Goal: Transaction & Acquisition: Purchase product/service

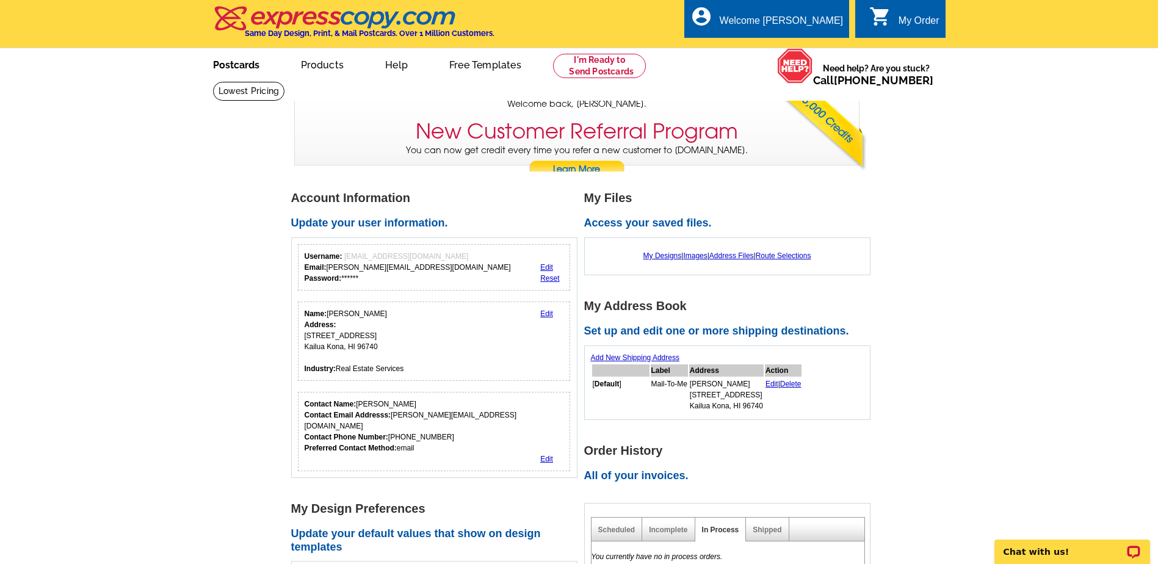
click at [251, 67] on link "Postcards" at bounding box center [235, 63] width 85 height 29
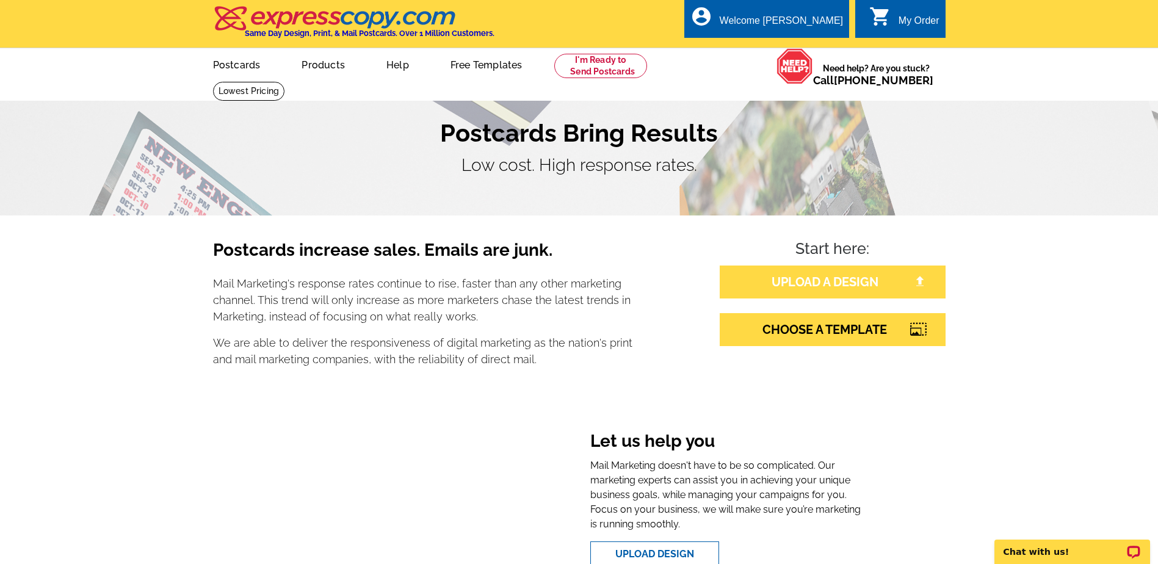
click at [785, 284] on link "UPLOAD A DESIGN" at bounding box center [833, 282] width 226 height 33
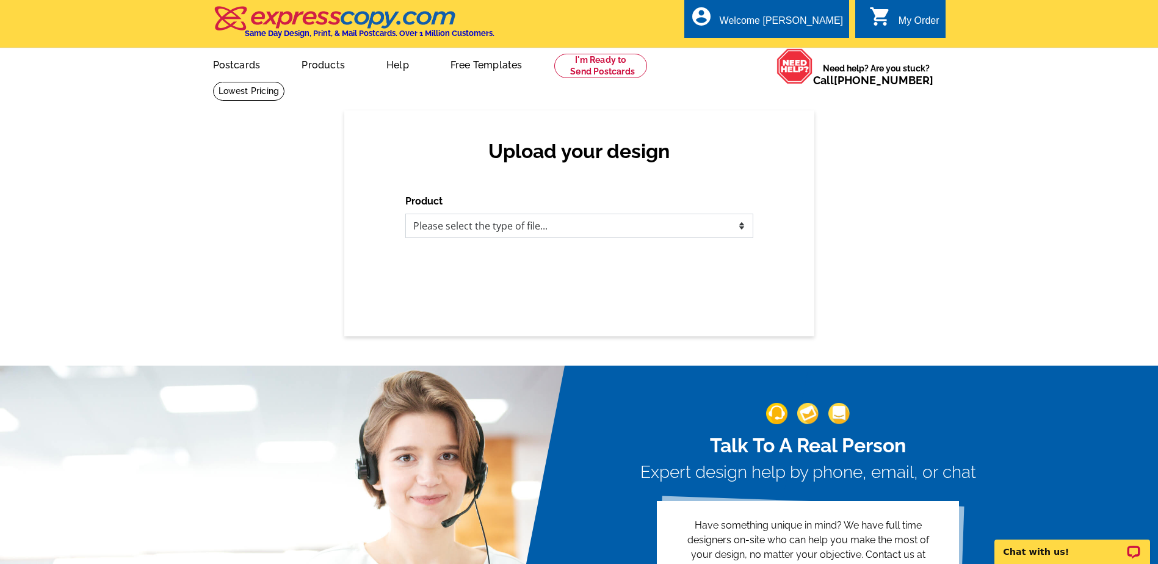
click at [504, 226] on select "Please select the type of file... Postcards Business Cards Letters and flyers G…" at bounding box center [579, 226] width 348 height 24
select select "1"
click at [405, 214] on select "Please select the type of file... Postcards Business Cards Letters and flyers G…" at bounding box center [579, 226] width 348 height 24
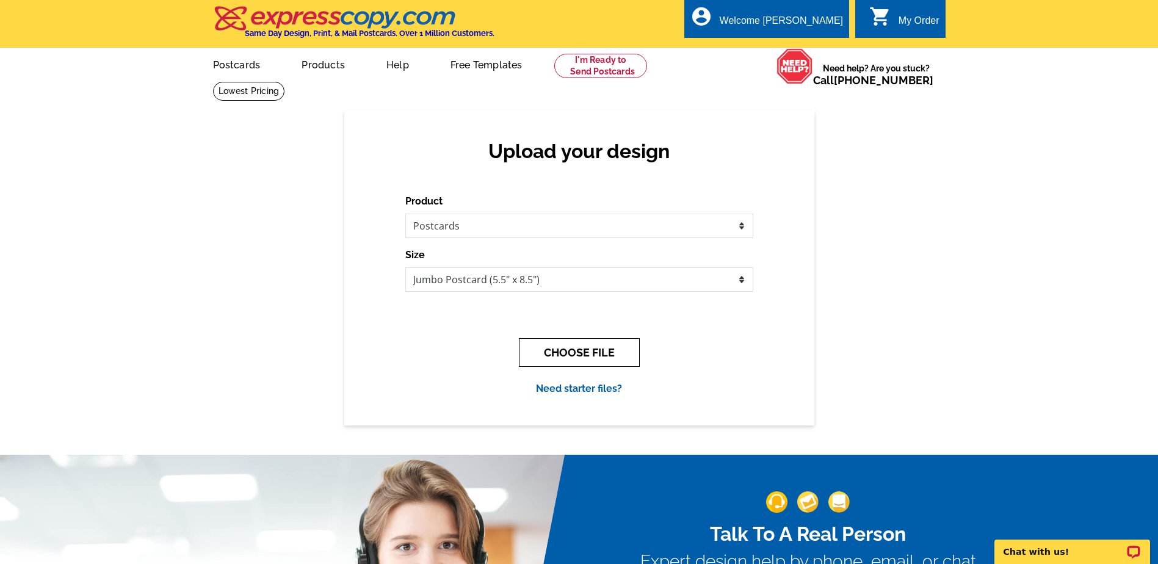
click at [565, 353] on button "CHOOSE FILE" at bounding box center [579, 352] width 121 height 29
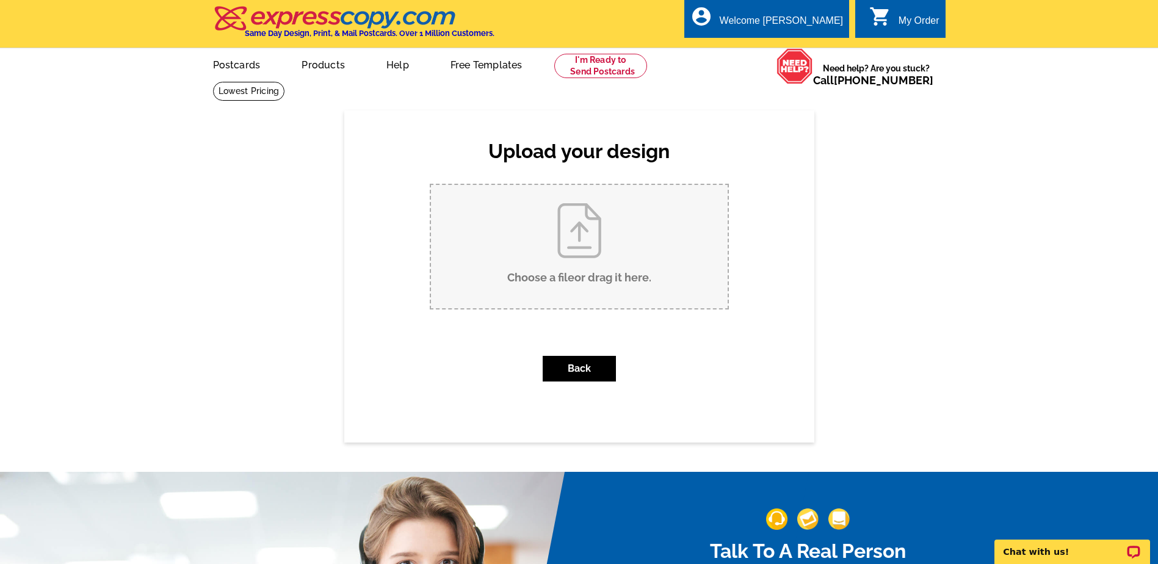
click at [557, 272] on input "Choose a file or drag it here ." at bounding box center [579, 246] width 297 height 123
type input "C:\fakepath\Darling PC front.pdf"
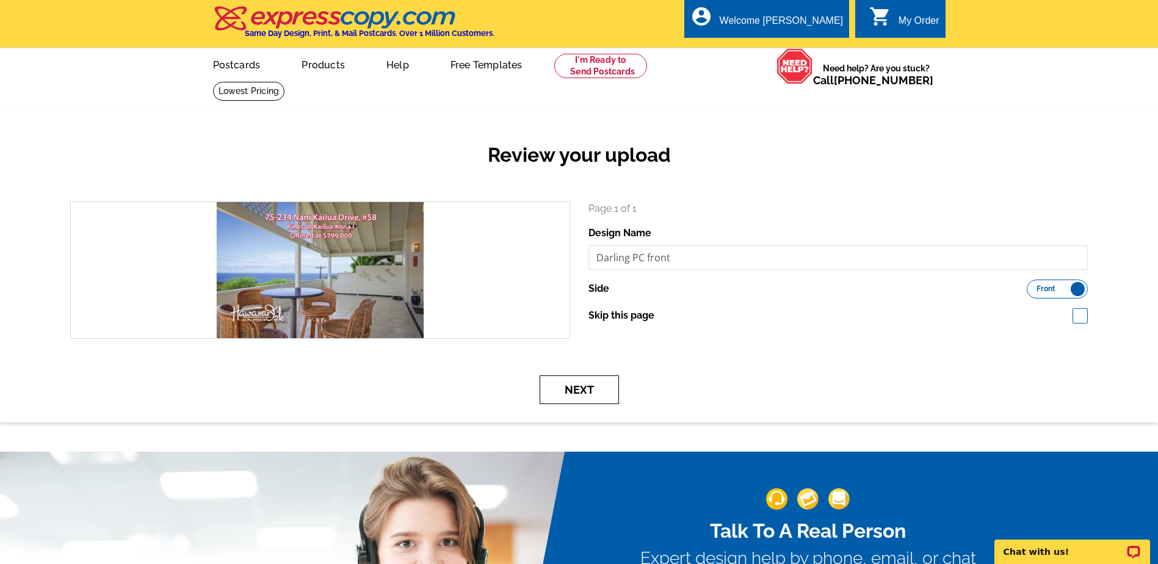
click at [590, 390] on button "Next" at bounding box center [579, 389] width 79 height 29
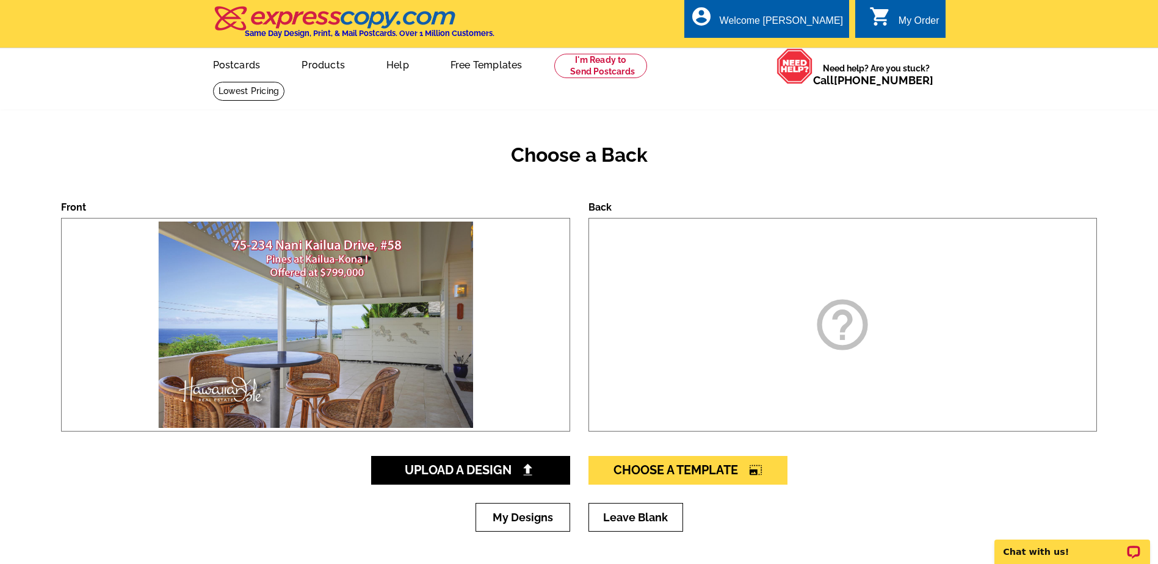
click at [841, 334] on icon "help_outline" at bounding box center [842, 324] width 61 height 61
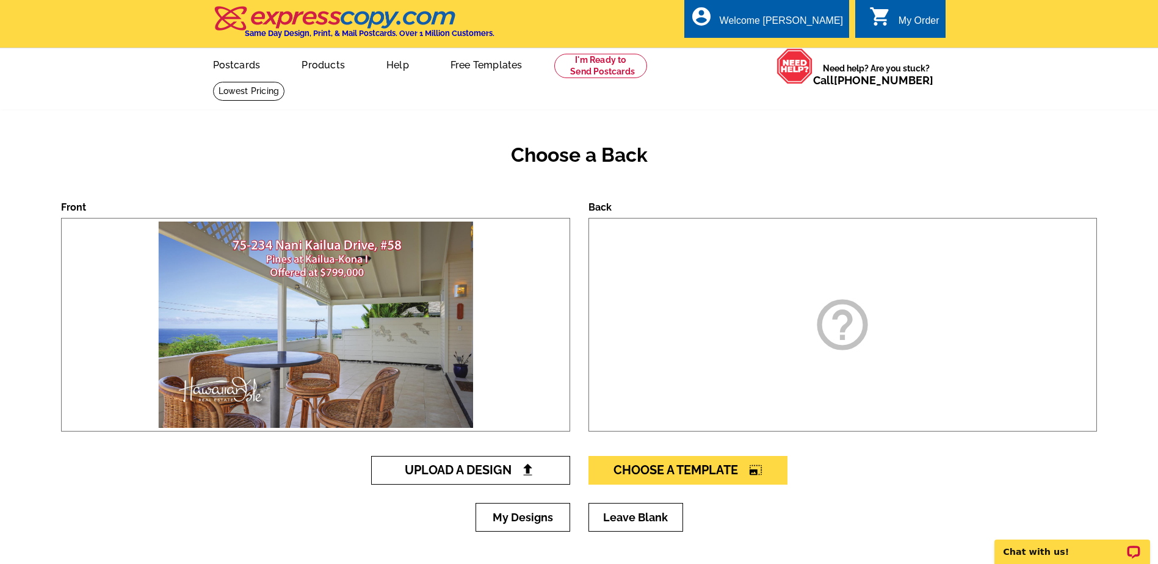
click at [543, 477] on link "Upload A Design" at bounding box center [470, 470] width 199 height 29
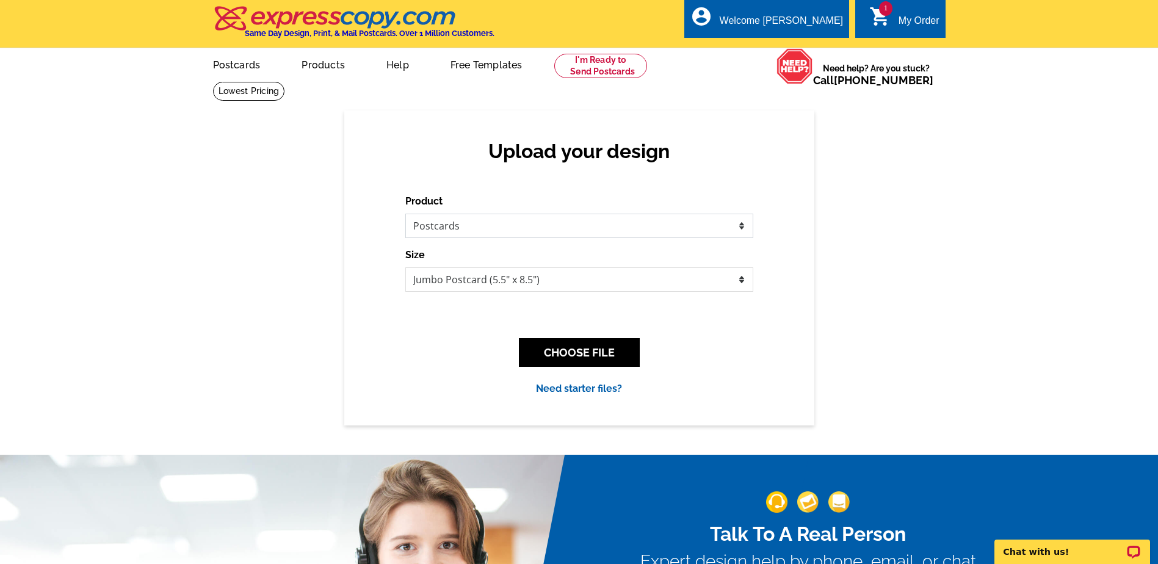
click at [533, 228] on select "Please select the type of file... Postcards Business Cards Letters and flyers G…" at bounding box center [579, 226] width 348 height 24
click at [405, 214] on select "Please select the type of file... Postcards Business Cards Letters and flyers G…" at bounding box center [579, 226] width 348 height 24
click at [499, 284] on select "Jumbo Postcard (5.5" x 8.5") Regular Postcard (4.25" x 5.6") Panoramic Postcard…" at bounding box center [579, 279] width 348 height 24
click at [500, 285] on select "Jumbo Postcard (5.5" x 8.5") Regular Postcard (4.25" x 5.6") Panoramic Postcard…" at bounding box center [579, 279] width 348 height 24
click at [583, 355] on button "CHOOSE FILE" at bounding box center [579, 352] width 121 height 29
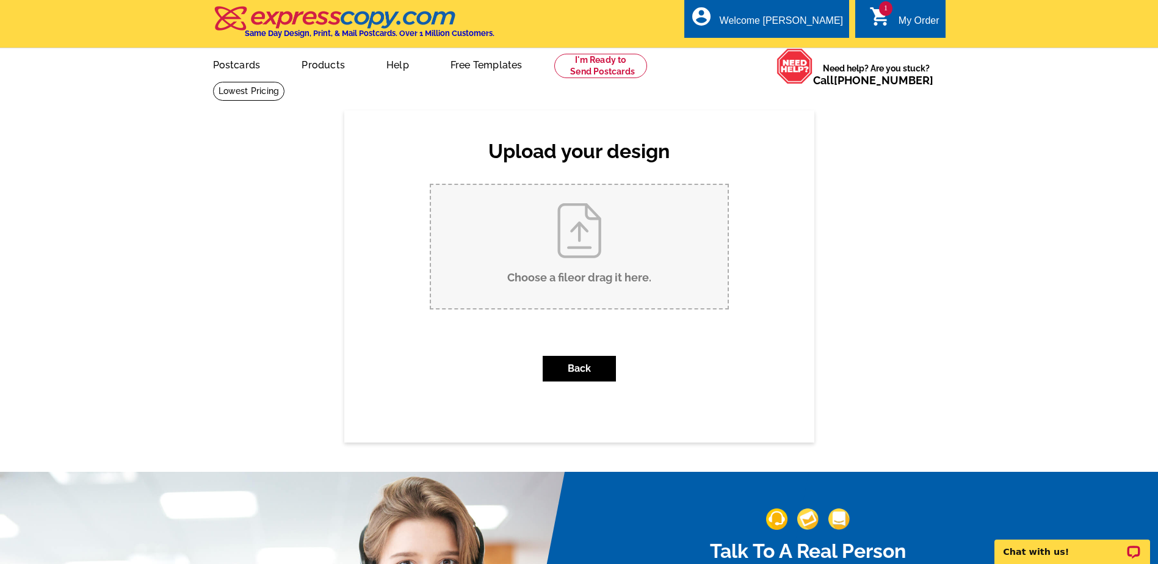
click at [580, 280] on input "Choose a file or drag it here ." at bounding box center [579, 246] width 297 height 123
type input "C:\fakepath\Darling PC back.pdf"
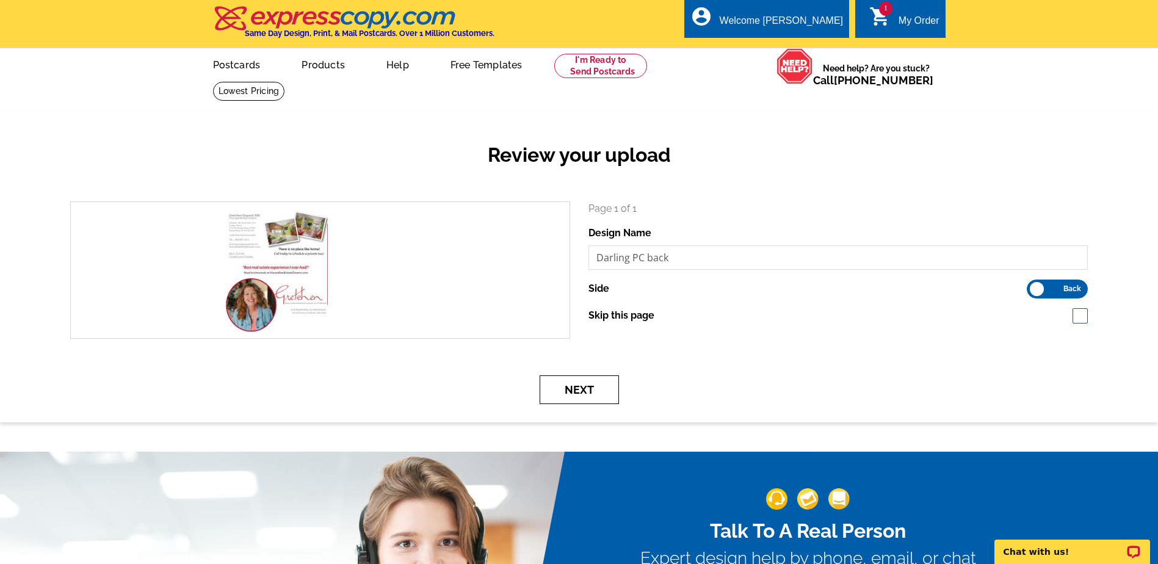
click at [560, 392] on button "Next" at bounding box center [579, 389] width 79 height 29
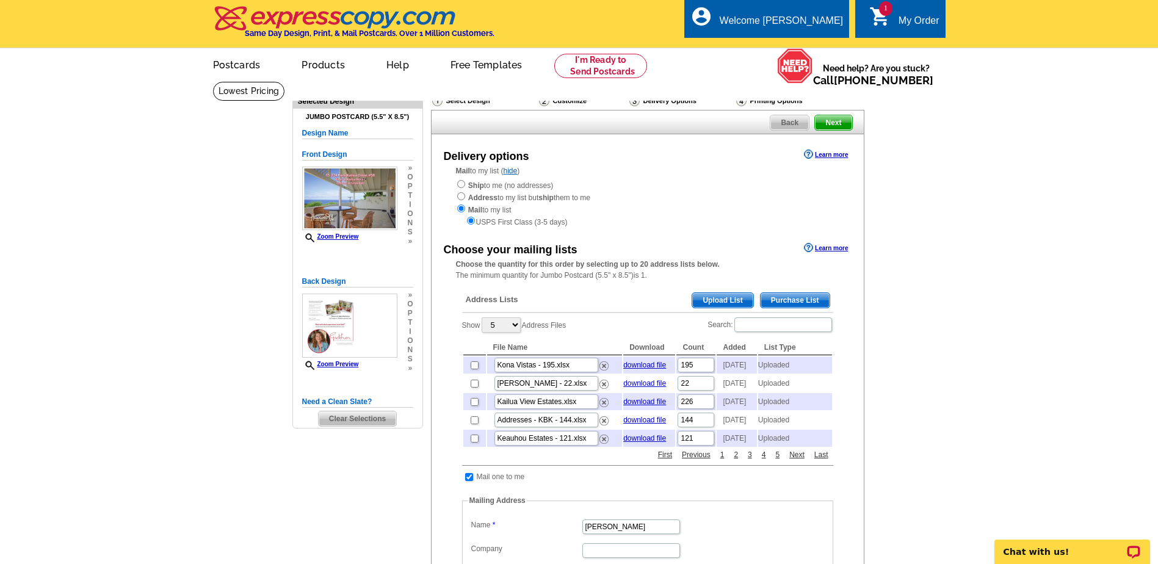
click at [714, 297] on span "Upload List" at bounding box center [722, 300] width 60 height 15
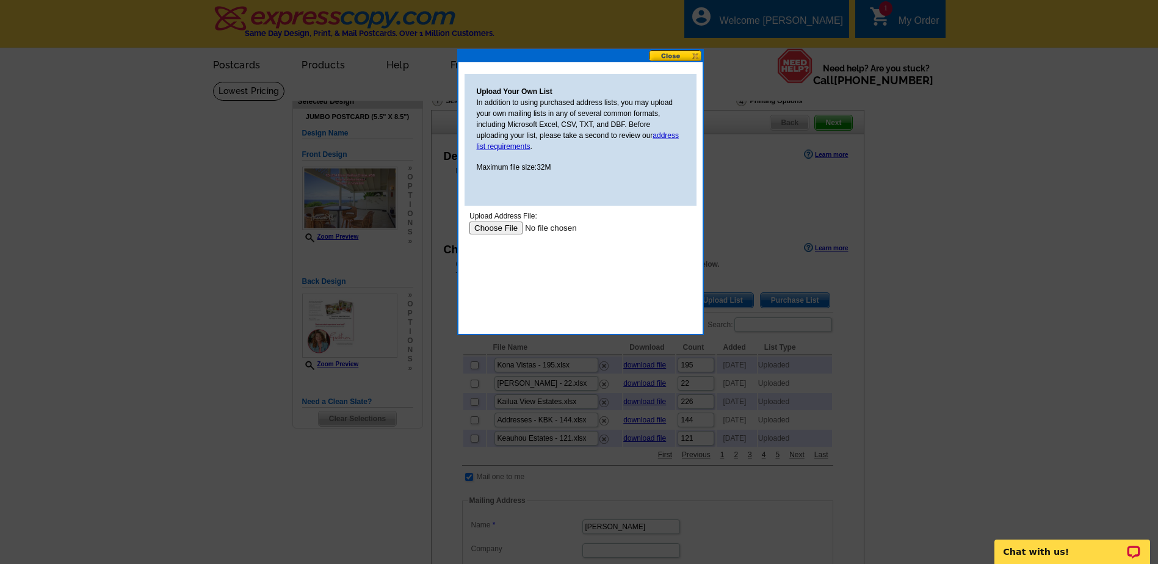
click at [505, 232] on input "file" at bounding box center [546, 228] width 154 height 13
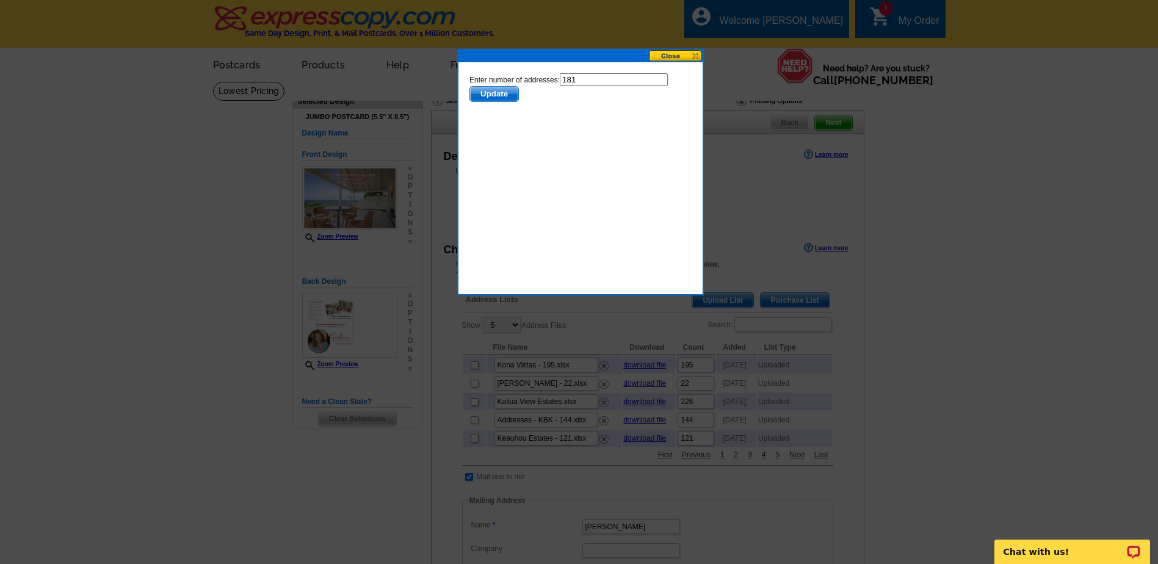
drag, startPoint x: 573, startPoint y: 77, endPoint x: 579, endPoint y: 78, distance: 6.7
click at [579, 78] on input "181" at bounding box center [613, 79] width 108 height 13
type input "180"
click at [489, 88] on span "Update" at bounding box center [493, 94] width 48 height 15
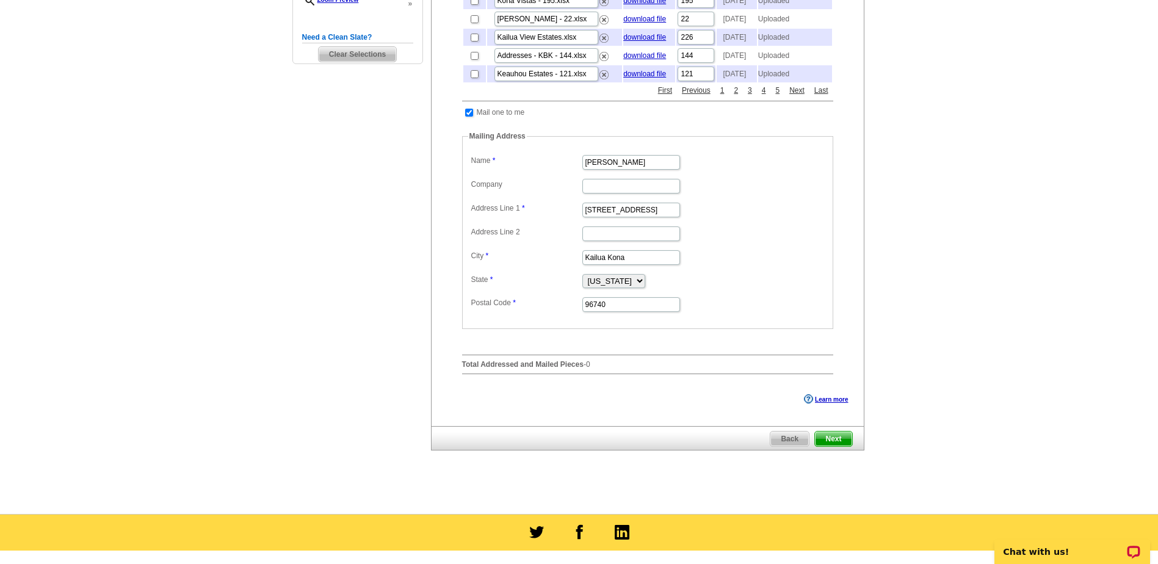
scroll to position [366, 0]
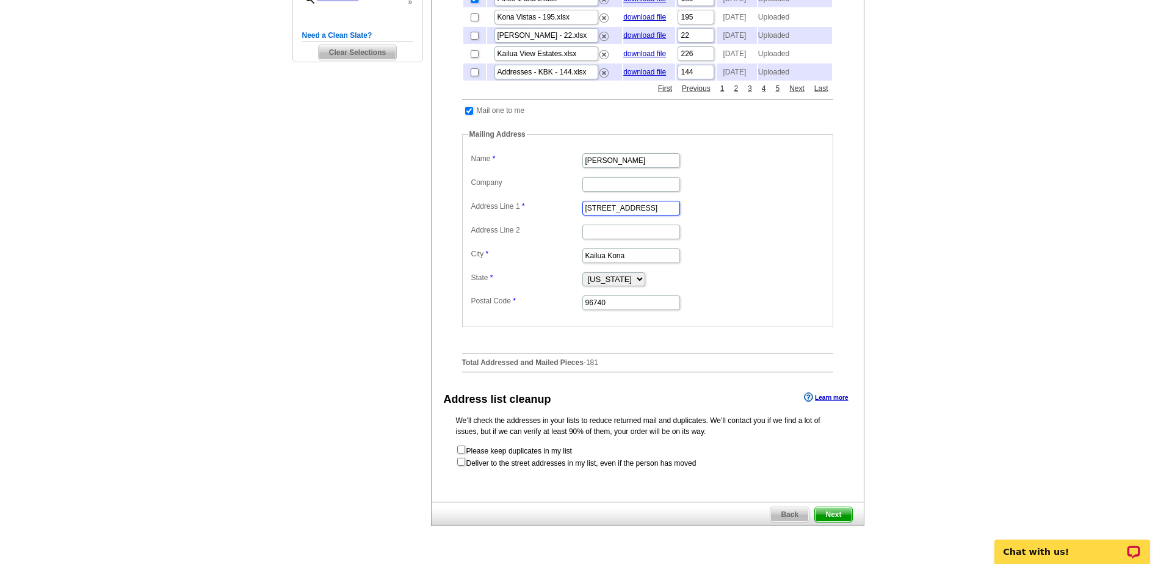
drag, startPoint x: 586, startPoint y: 234, endPoint x: 697, endPoint y: 232, distance: 111.1
click at [697, 217] on dd "75-5995 Kuakini Hwy #521" at bounding box center [647, 207] width 359 height 19
paste input "660 Kopiko St. C-7, PMB 485"
type input "75-5660 Kopiko St C-7, PMB 485"
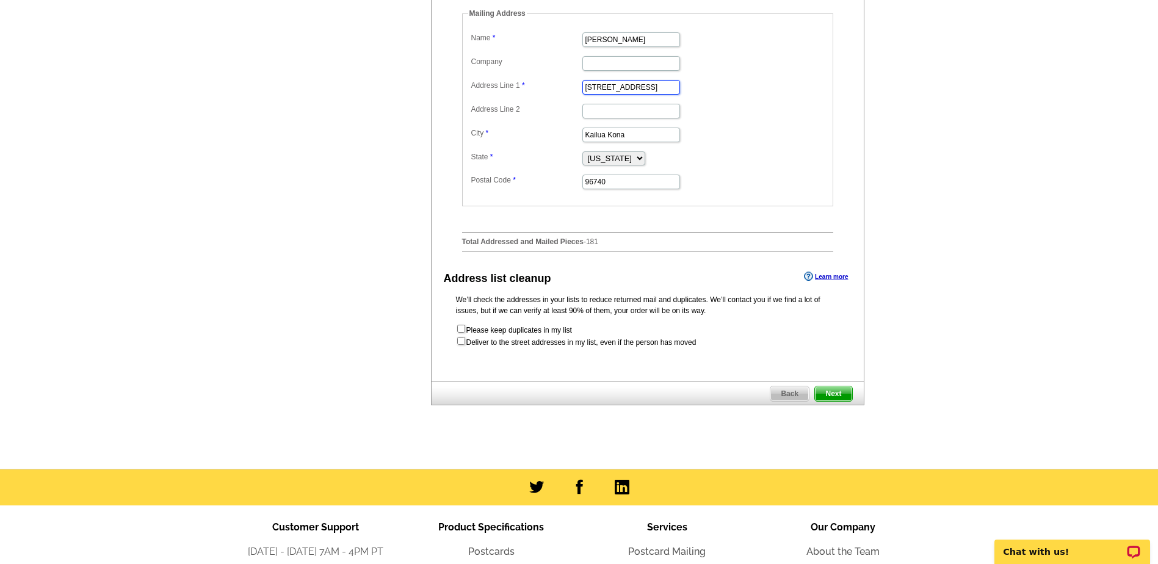
scroll to position [488, 0]
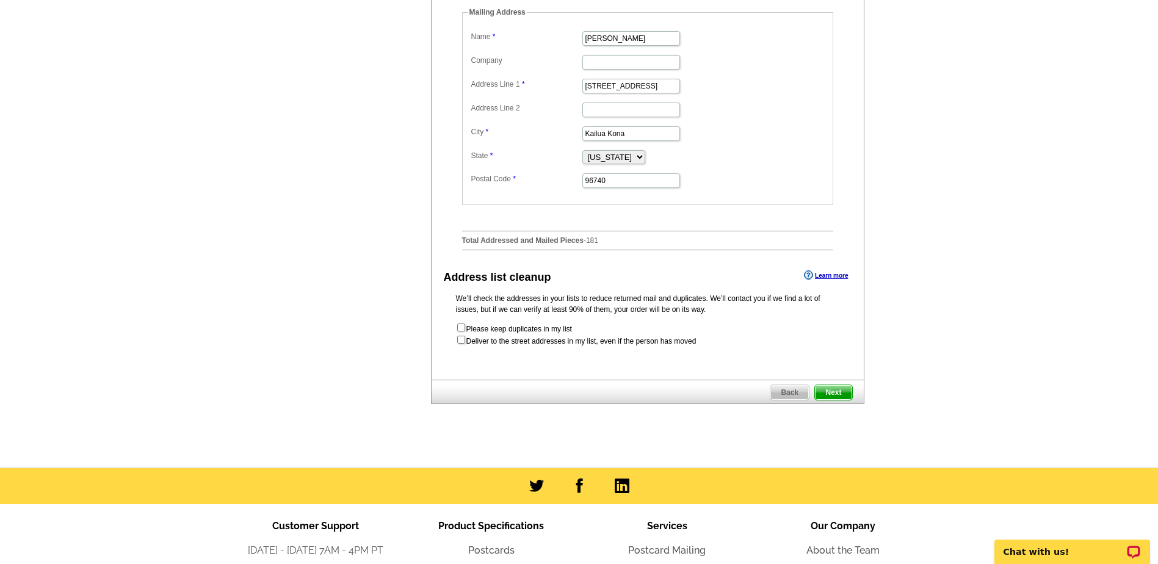
click at [831, 400] on span "Next" at bounding box center [833, 392] width 37 height 15
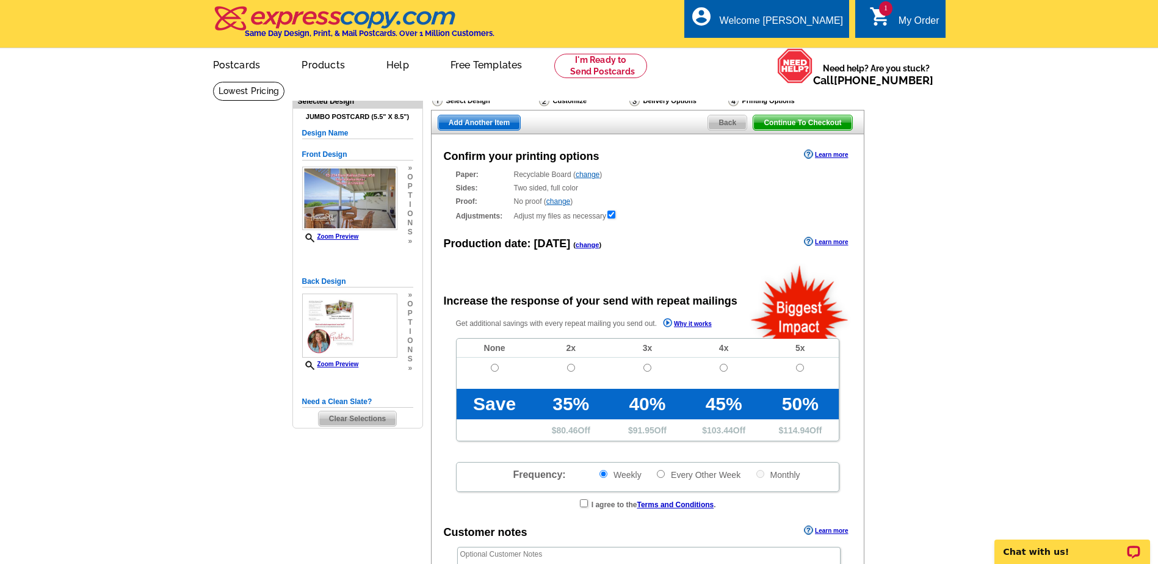
radio input "false"
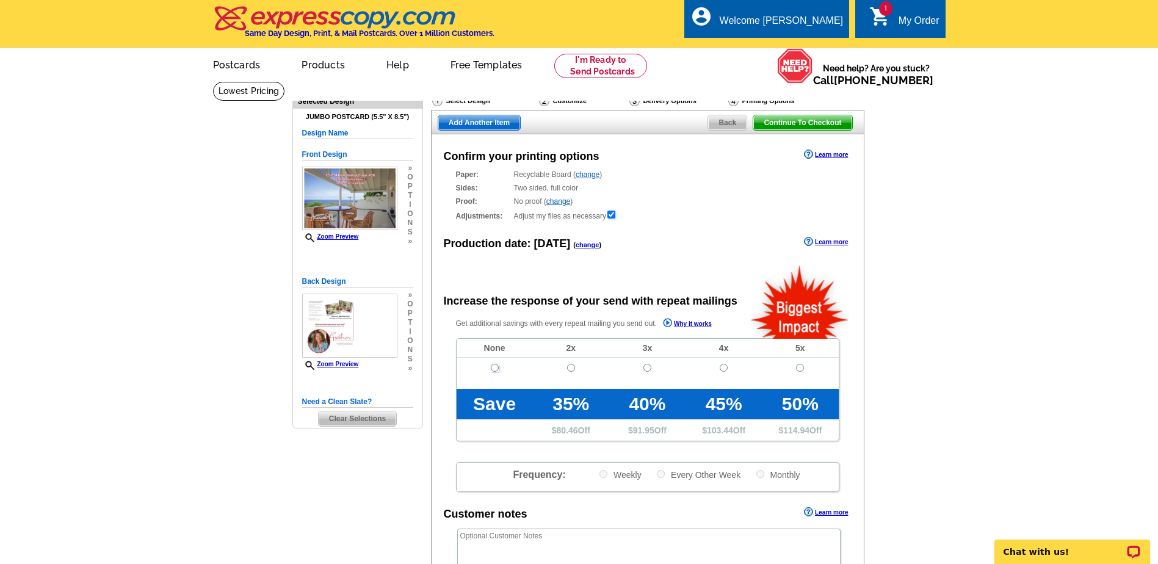
click at [496, 368] on input "radio" at bounding box center [495, 368] width 8 height 8
radio input "true"
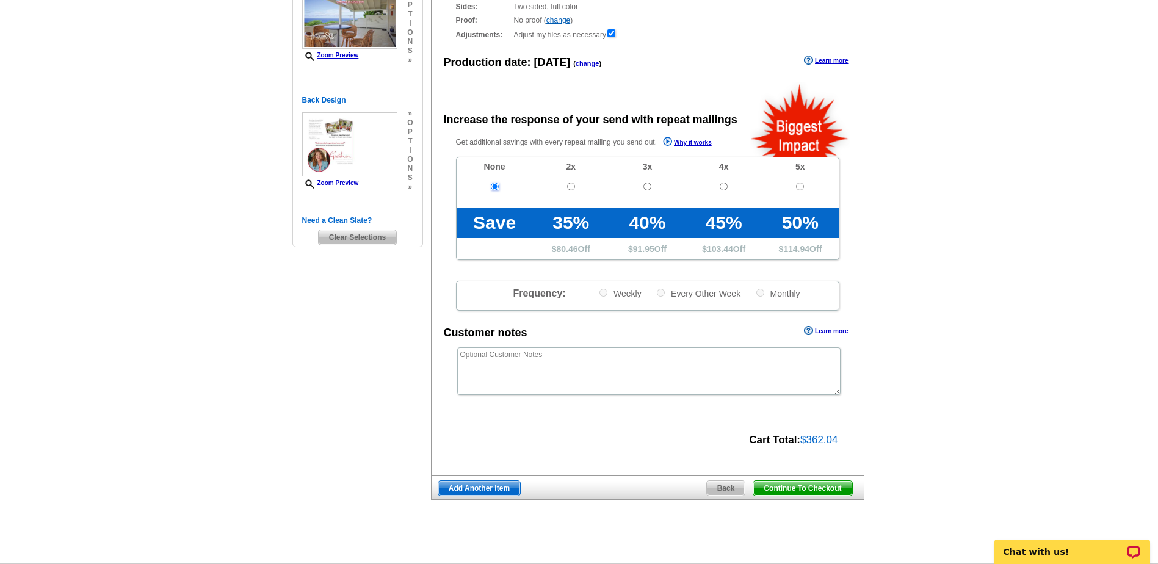
scroll to position [183, 0]
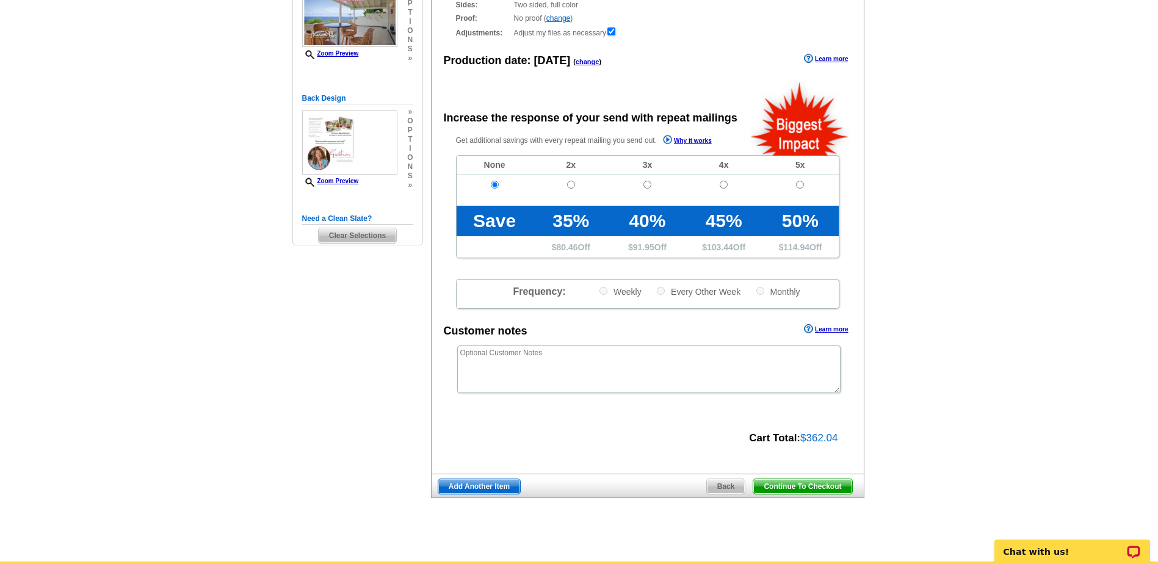
click at [783, 491] on span "Continue To Checkout" at bounding box center [802, 486] width 98 height 15
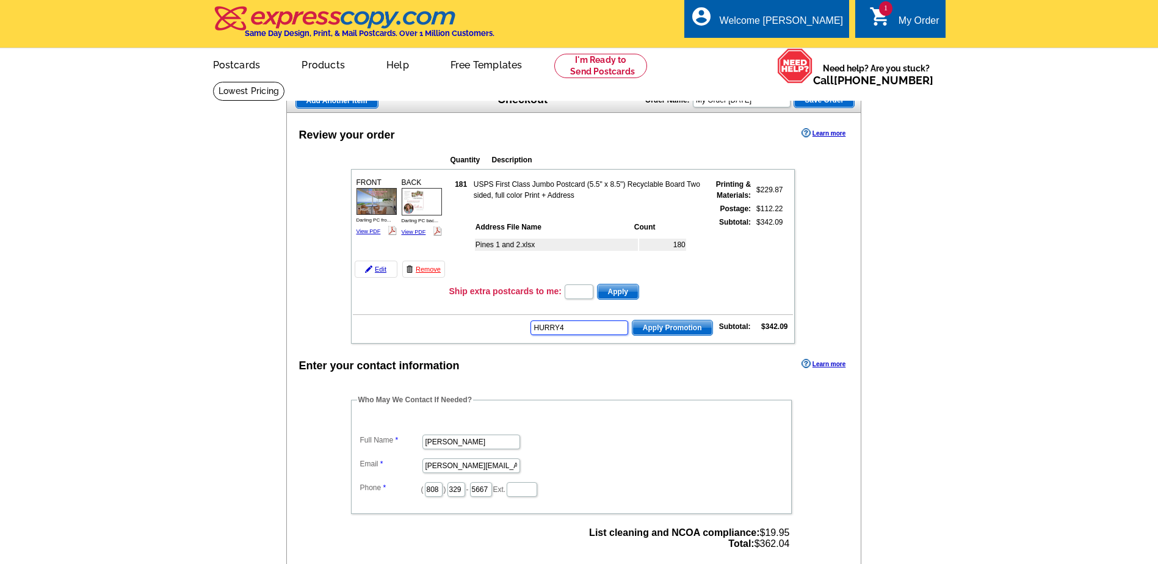
type input "HURRY40"
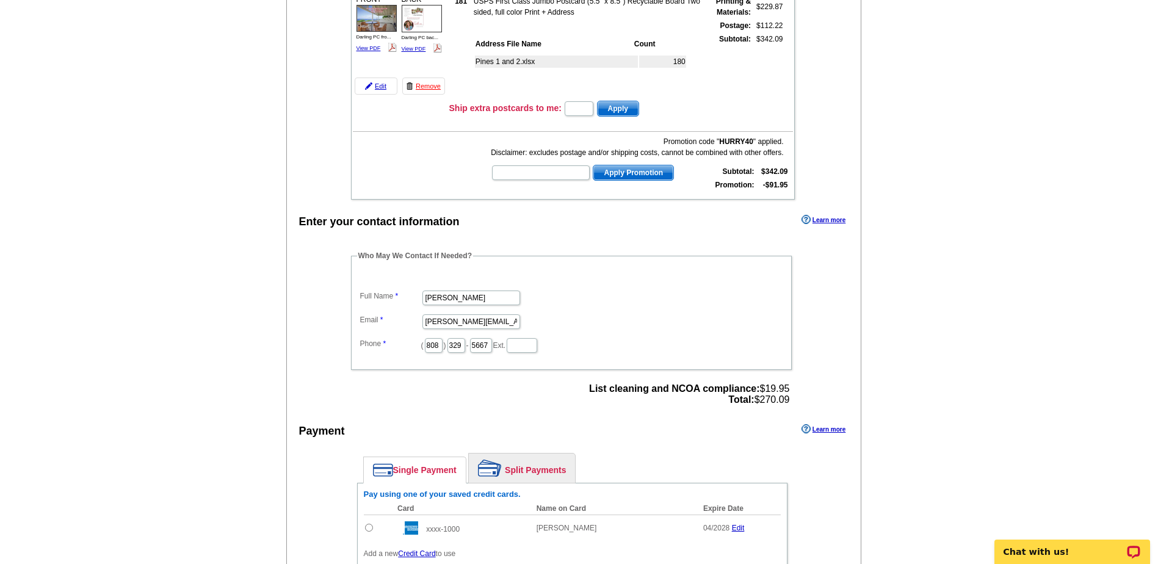
scroll to position [244, 0]
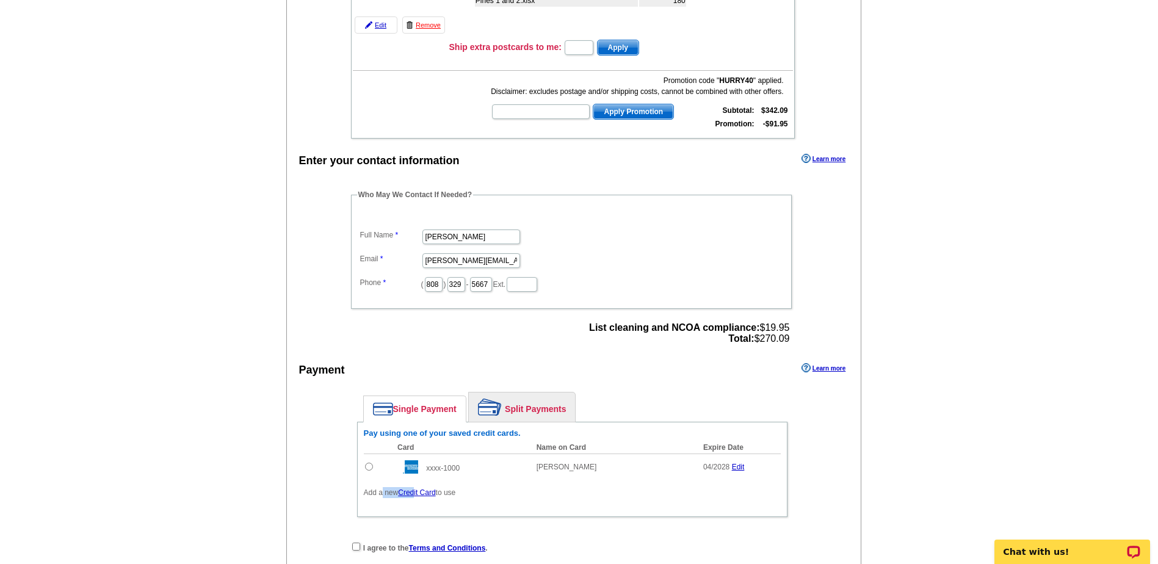
drag, startPoint x: 416, startPoint y: 493, endPoint x: 379, endPoint y: 485, distance: 38.1
click at [379, 485] on div "Card Name on Card Expire Date Amount to Pay Add xxxx-1000 [PERSON_NAME] 04/2028…" at bounding box center [572, 469] width 417 height 57
drag, startPoint x: 379, startPoint y: 485, endPoint x: 418, endPoint y: 494, distance: 40.0
click at [418, 494] on link "Credit Card" at bounding box center [416, 492] width 37 height 9
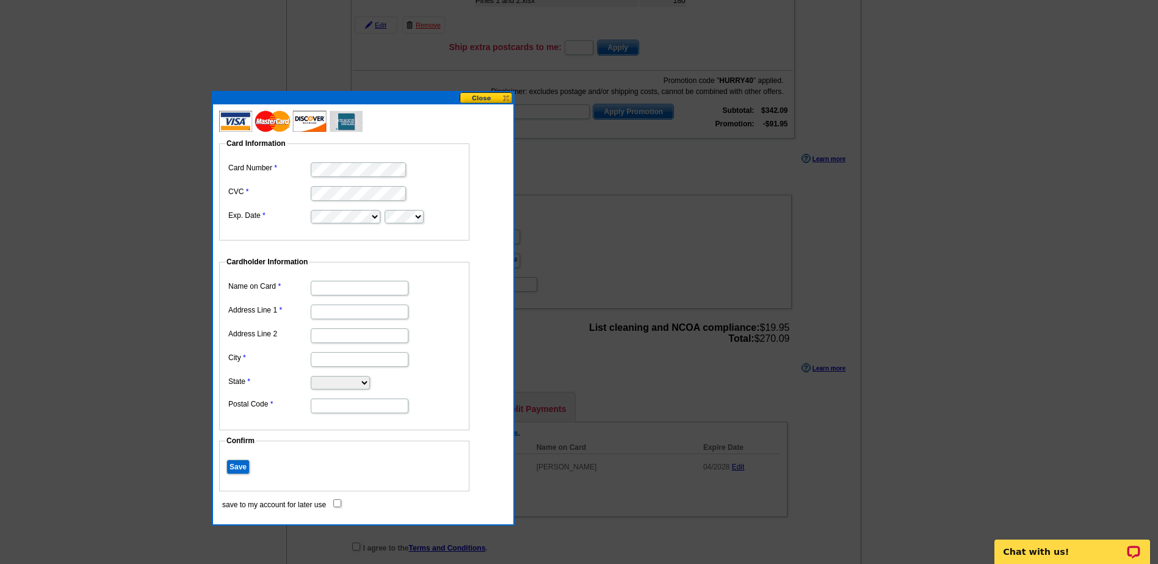
drag, startPoint x: 474, startPoint y: 60, endPoint x: 255, endPoint y: 103, distance: 223.3
click at [255, 103] on div at bounding box center [363, 98] width 300 height 12
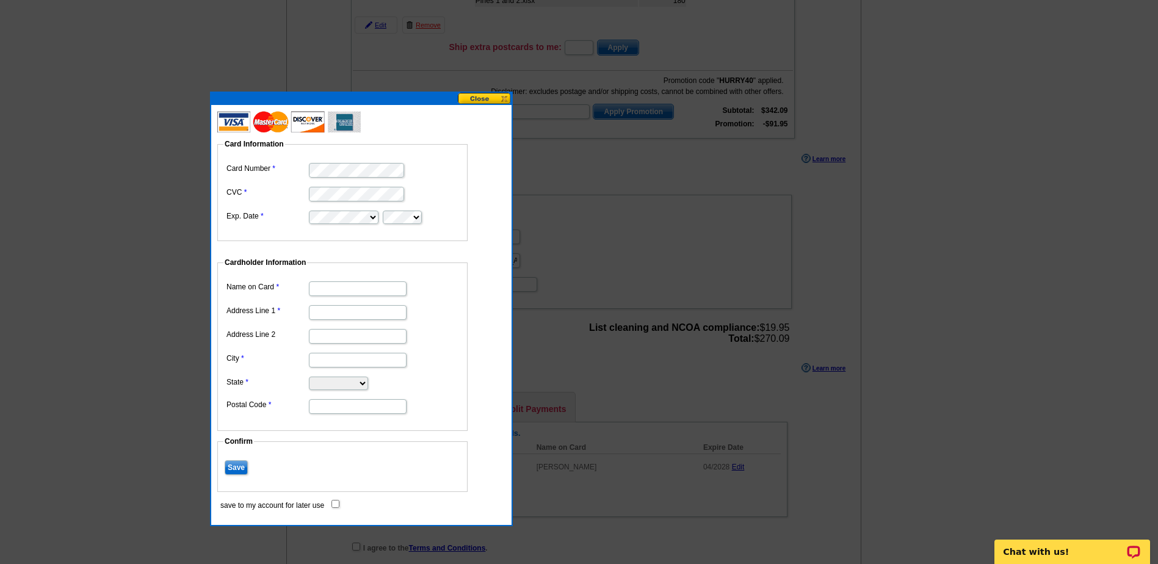
type input "[STREET_ADDRESS]"
type input "Kailua Kona"
select select "HI"
type input "96740"
type input "[PERSON_NAME]"
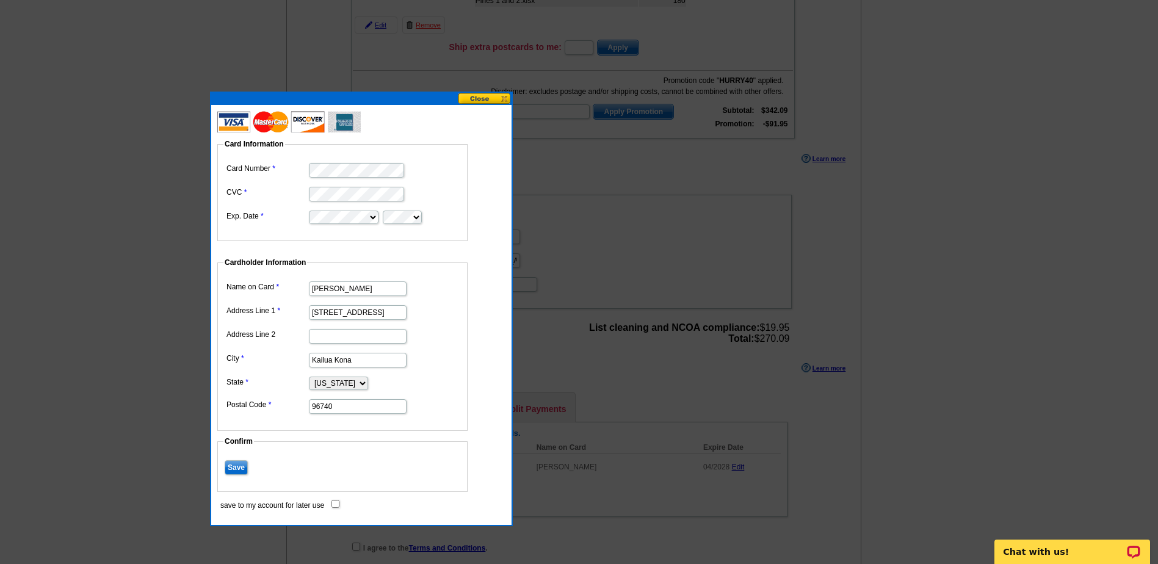
drag, startPoint x: 394, startPoint y: 313, endPoint x: 285, endPoint y: 314, distance: 108.6
click at [285, 314] on dl "Name on Card [PERSON_NAME] Address Line 1 [STREET_ADDRESS] Address Line 2 City …" at bounding box center [342, 346] width 238 height 137
paste input "[STREET_ADDRESS]"
type input "[STREET_ADDRESS]"
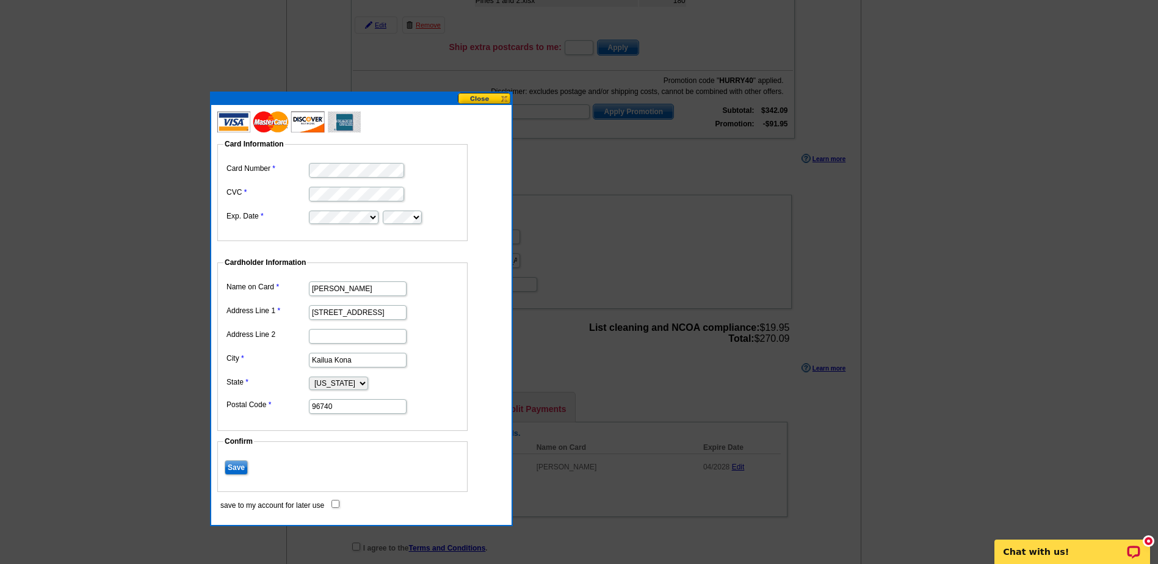
scroll to position [0, 0]
drag, startPoint x: 238, startPoint y: 467, endPoint x: 341, endPoint y: 493, distance: 106.4
click at [341, 493] on dl "Card Information Card Number CVC Exp. Date Cardholder Information Name on Card …" at bounding box center [348, 312] width 262 height 393
click at [337, 502] on input "save to my account for later use" at bounding box center [335, 504] width 8 height 8
checkbox input "true"
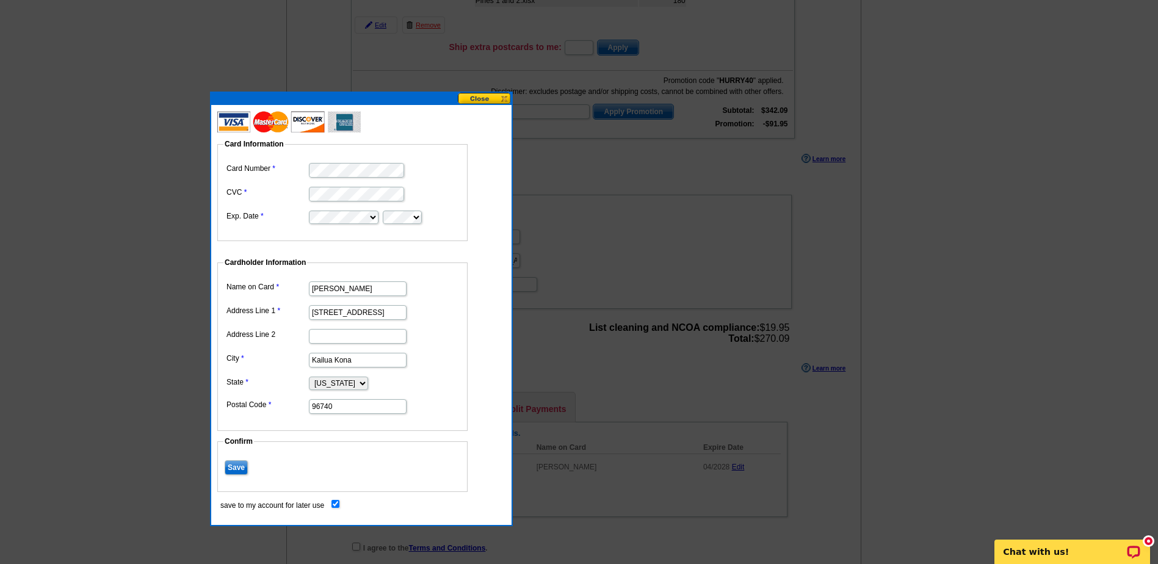
click at [239, 466] on input "Save" at bounding box center [236, 467] width 23 height 15
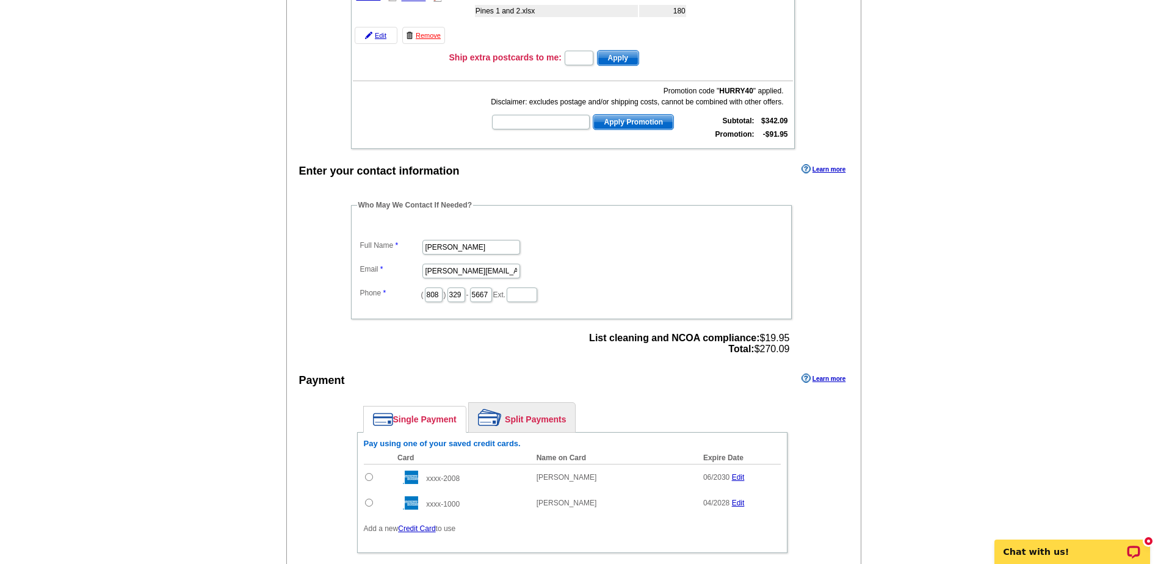
scroll to position [244, 0]
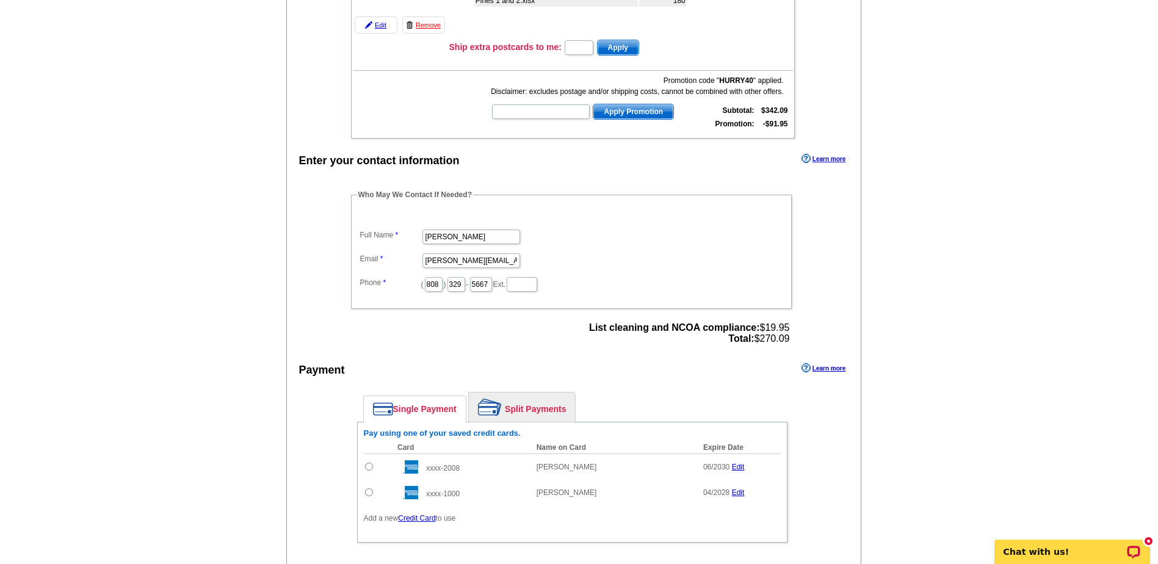
click at [373, 469] on td at bounding box center [378, 467] width 28 height 26
click at [369, 468] on input "radio" at bounding box center [369, 467] width 8 height 8
radio input "true"
click at [740, 496] on link "Edit" at bounding box center [738, 492] width 13 height 9
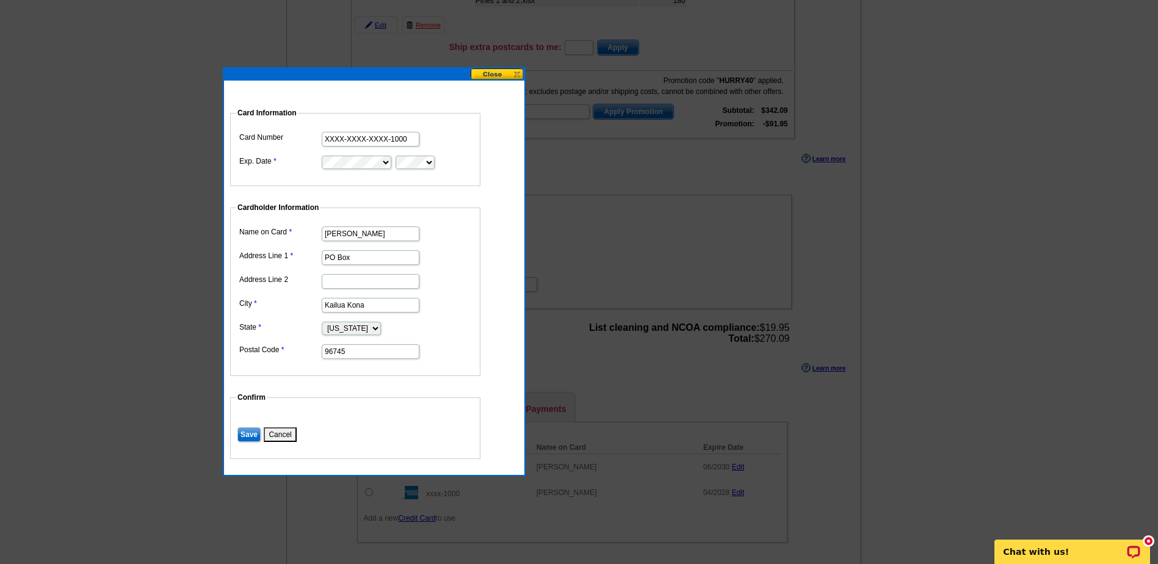
drag, startPoint x: 473, startPoint y: 57, endPoint x: 267, endPoint y: 76, distance: 207.1
click at [267, 76] on div at bounding box center [374, 74] width 300 height 12
click at [501, 74] on button at bounding box center [498, 74] width 54 height 12
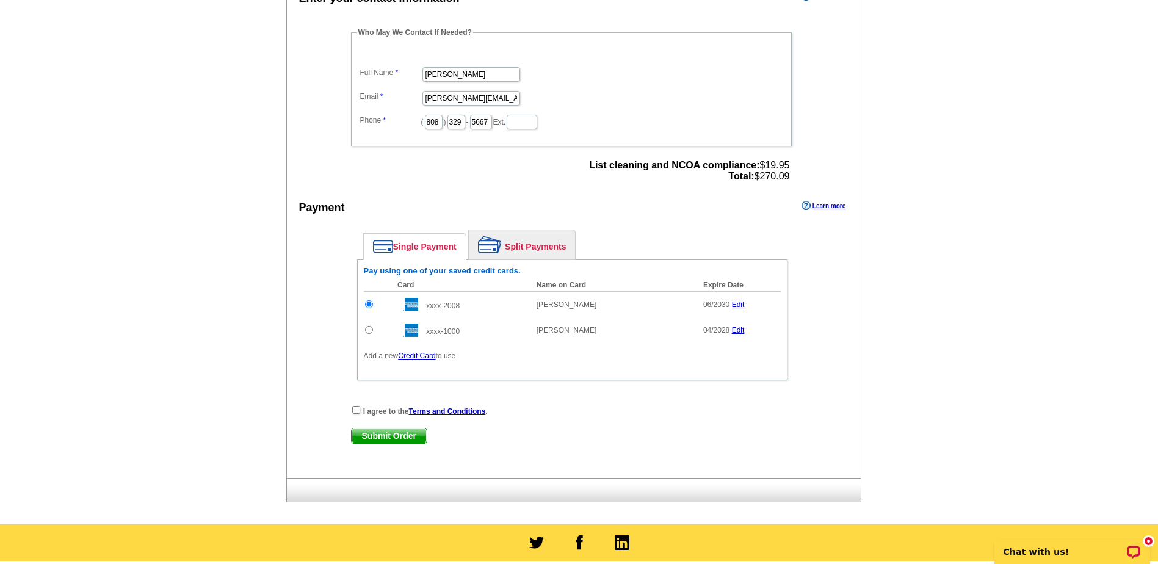
scroll to position [427, 0]
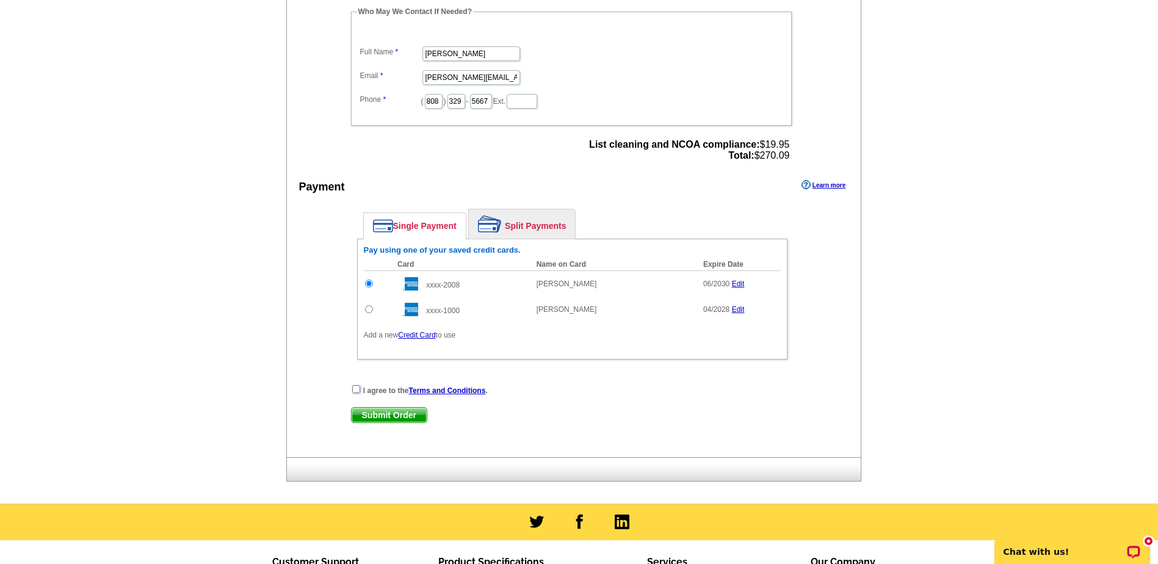
click at [357, 391] on input "checkbox" at bounding box center [356, 389] width 8 height 8
checkbox input "true"
click at [386, 416] on span "Submit Order" at bounding box center [389, 415] width 75 height 15
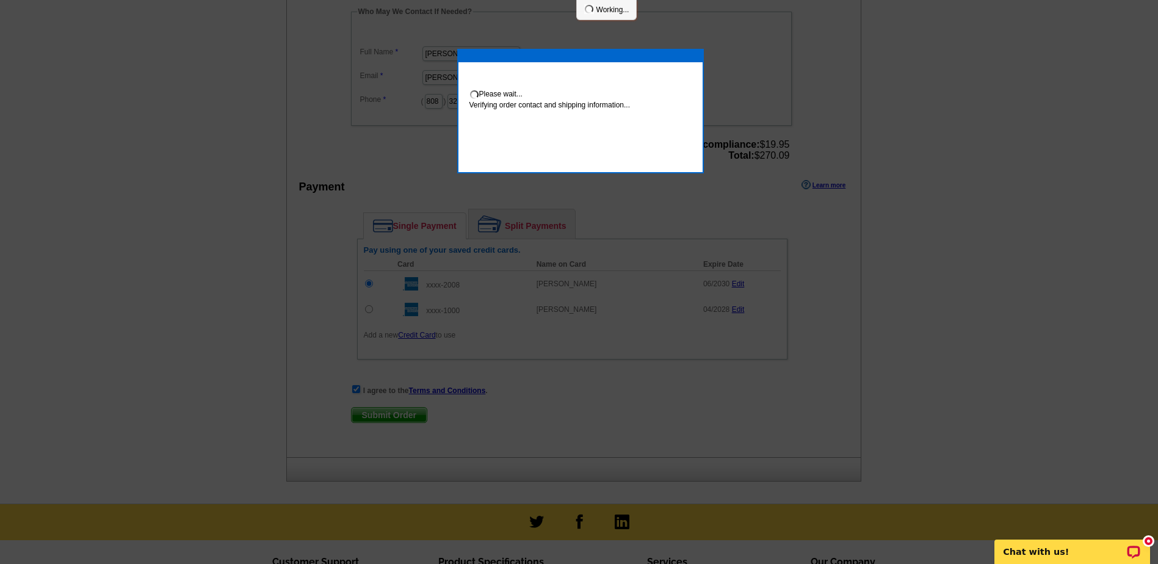
scroll to position [422, 0]
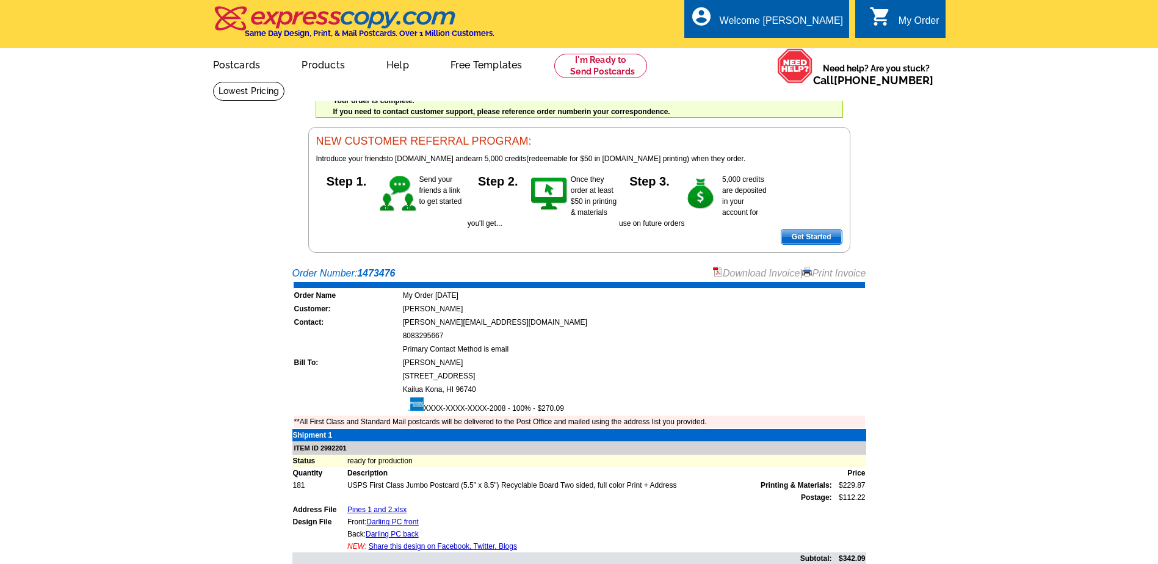
click at [763, 273] on link "Download Invoice" at bounding box center [756, 273] width 87 height 10
